Goal: Information Seeking & Learning: Understand process/instructions

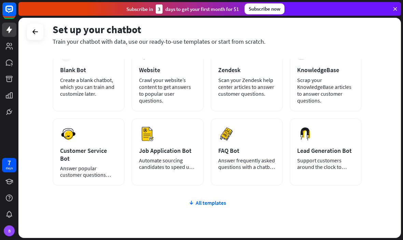
scroll to position [48, 0]
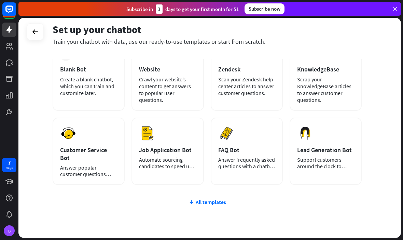
click at [213, 199] on div "All templates" at bounding box center [207, 202] width 309 height 7
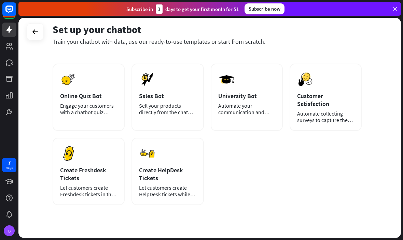
scroll to position [176, 0]
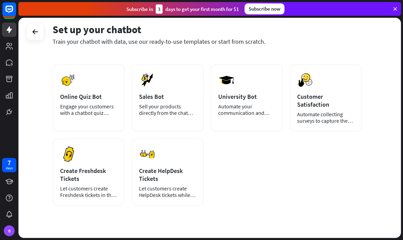
click at [206, 6] on div "Subscribe [DATE] to get your first month for $1" at bounding box center [182, 8] width 113 height 9
click at [199, 6] on div "Subscribe [DATE] to get your first month for $1" at bounding box center [182, 8] width 113 height 9
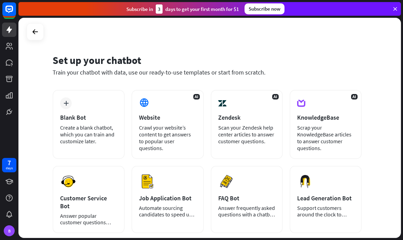
scroll to position [0, 0]
click at [138, 9] on div "Subscribe [DATE] to get your first month for $1" at bounding box center [182, 8] width 113 height 9
click at [194, 8] on div "Subscribe [DATE] to get your first month for $1" at bounding box center [182, 8] width 113 height 9
click at [33, 30] on icon at bounding box center [35, 32] width 8 height 8
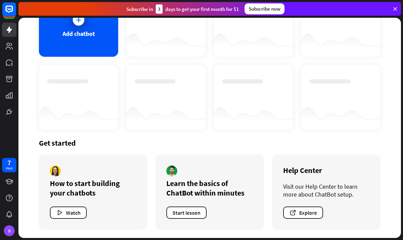
scroll to position [65, 0]
click at [68, 213] on button "Watch" at bounding box center [68, 212] width 37 height 12
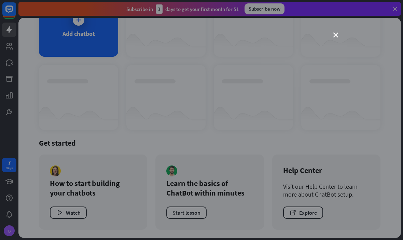
click at [370, 85] on div "close" at bounding box center [201, 120] width 403 height 240
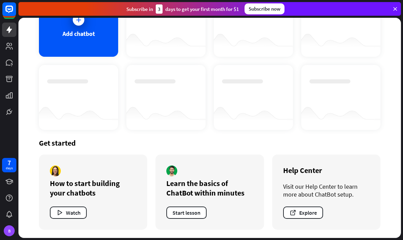
click at [192, 206] on button "Start lesson" at bounding box center [186, 212] width 40 height 12
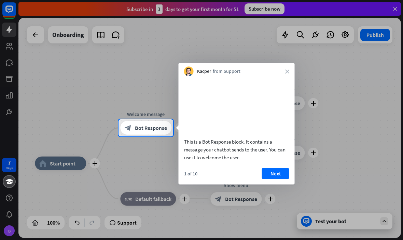
click at [373, 219] on div at bounding box center [201, 188] width 403 height 104
click at [385, 221] on div at bounding box center [201, 188] width 403 height 104
click at [222, 199] on div at bounding box center [201, 188] width 403 height 104
click at [208, 226] on div at bounding box center [201, 188] width 403 height 104
click at [216, 212] on div at bounding box center [201, 188] width 403 height 104
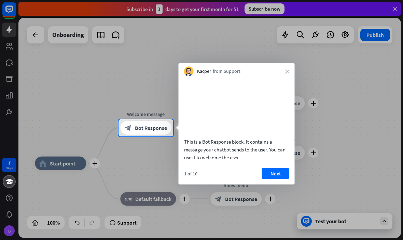
click at [218, 198] on div at bounding box center [201, 188] width 403 height 104
click at [35, 31] on div at bounding box center [201, 59] width 403 height 119
click at [358, 171] on div at bounding box center [201, 188] width 403 height 104
click at [362, 179] on div at bounding box center [201, 188] width 403 height 104
click at [284, 179] on button "Next" at bounding box center [275, 173] width 27 height 11
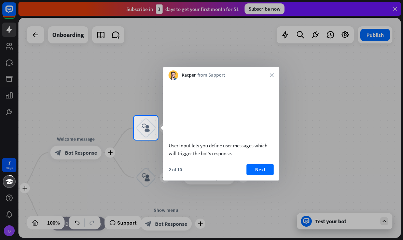
click at [276, 71] on div "Kacper from Support close" at bounding box center [221, 73] width 116 height 13
click at [392, 4] on div at bounding box center [201, 58] width 403 height 116
click at [395, 6] on div at bounding box center [201, 58] width 403 height 116
click at [270, 77] on icon "close" at bounding box center [272, 75] width 4 height 4
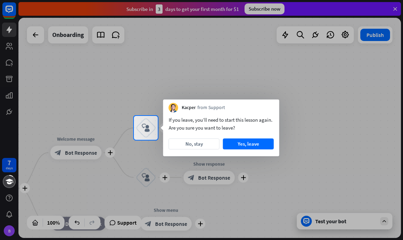
click at [393, 6] on div at bounding box center [201, 58] width 403 height 116
click at [399, 2] on div at bounding box center [201, 58] width 403 height 116
click at [395, 7] on div at bounding box center [201, 58] width 403 height 116
click at [393, 8] on div at bounding box center [201, 58] width 403 height 116
click at [390, 7] on div at bounding box center [201, 58] width 403 height 116
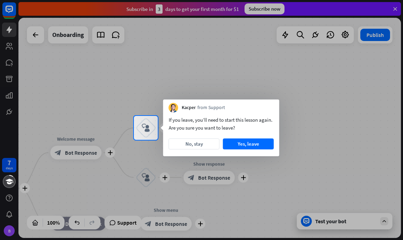
click at [389, 7] on div at bounding box center [201, 58] width 403 height 116
click at [398, 5] on div at bounding box center [201, 58] width 403 height 116
click at [391, 9] on div at bounding box center [201, 58] width 403 height 116
click at [255, 146] on button "Yes, leave" at bounding box center [248, 143] width 51 height 11
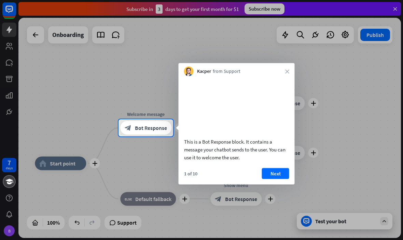
click at [396, 5] on div at bounding box center [201, 59] width 403 height 119
click at [394, 12] on div at bounding box center [201, 59] width 403 height 119
click at [401, 5] on div at bounding box center [201, 59] width 403 height 119
